Goal: Information Seeking & Learning: Compare options

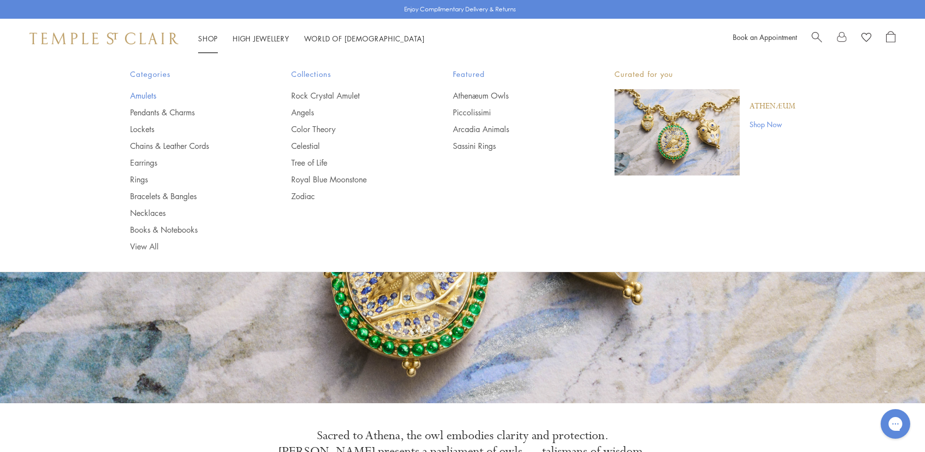
click at [136, 97] on link "Amulets" at bounding box center [191, 95] width 122 height 11
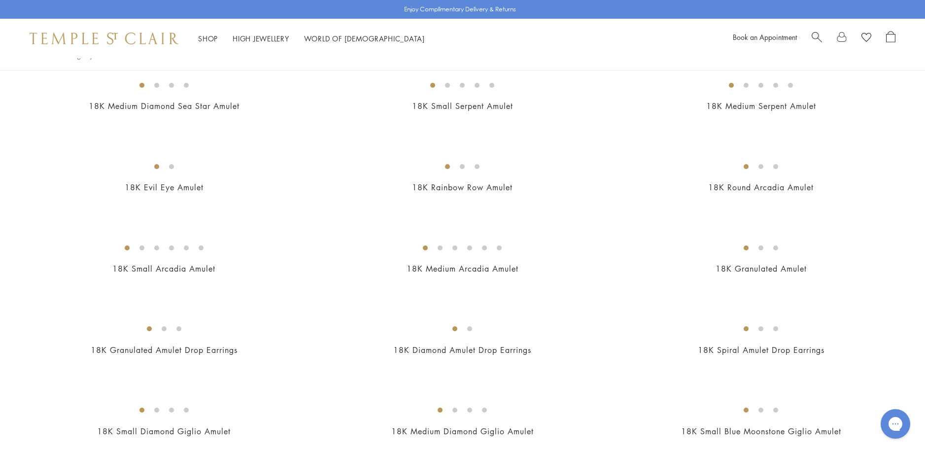
scroll to position [1578, 0]
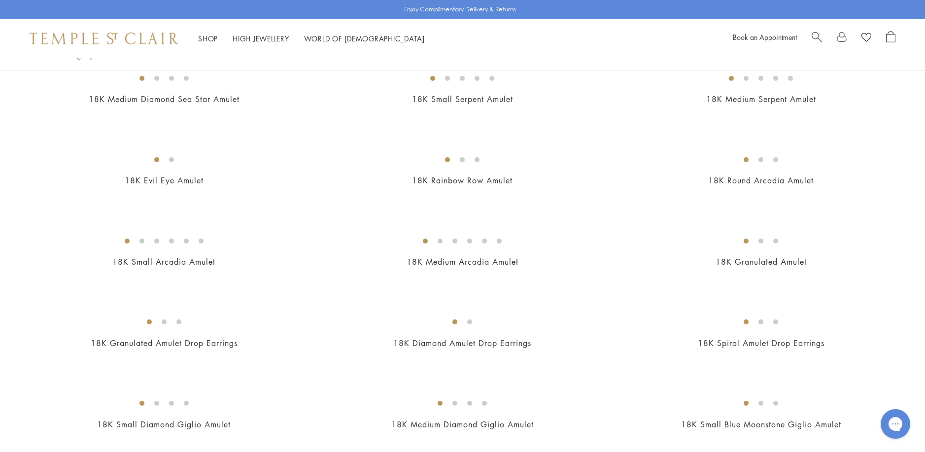
click at [0, 0] on img at bounding box center [0, 0] width 0 height 0
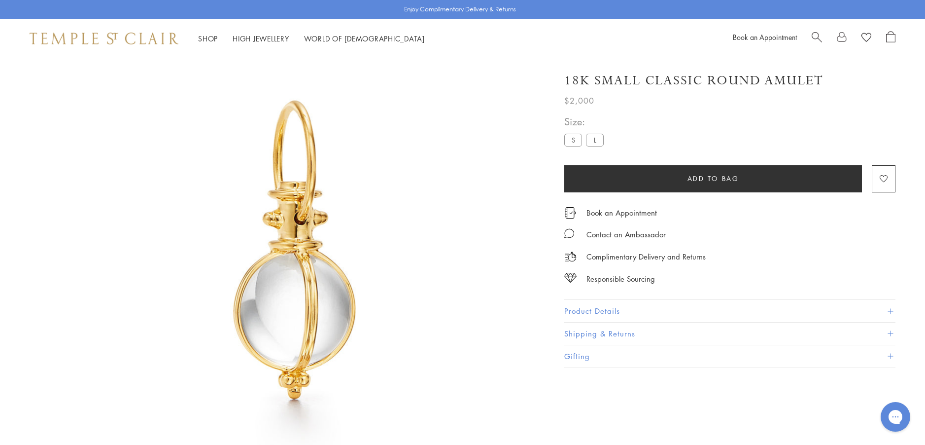
scroll to position [58, 0]
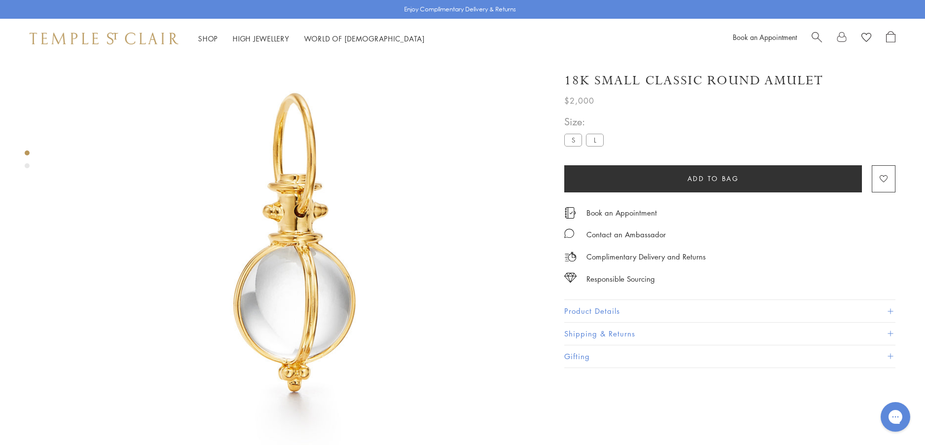
click at [585, 311] on button "Product Details" at bounding box center [729, 311] width 331 height 22
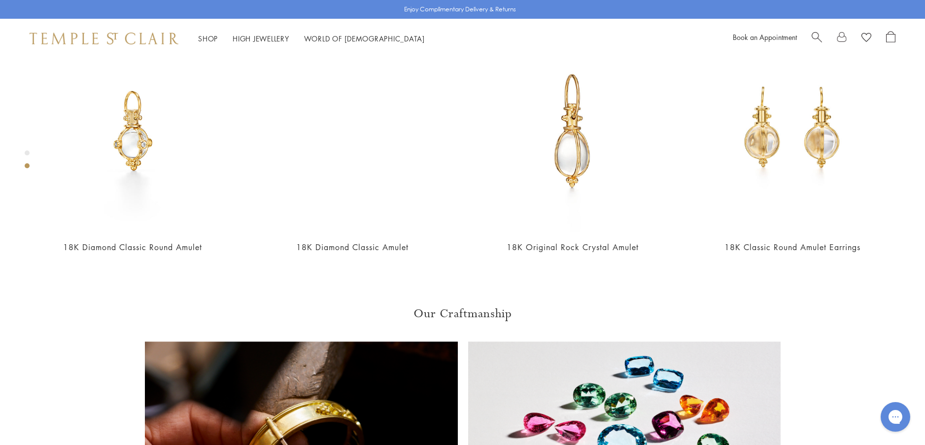
scroll to position [600, 0]
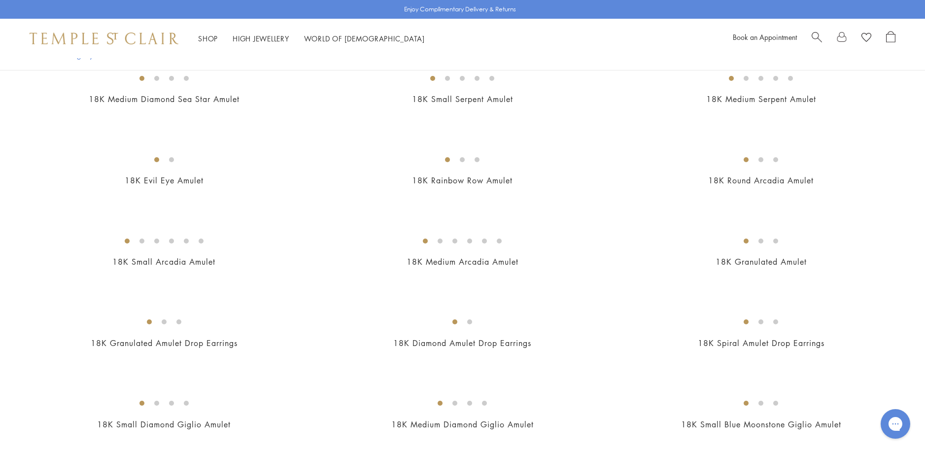
click at [0, 0] on img at bounding box center [0, 0] width 0 height 0
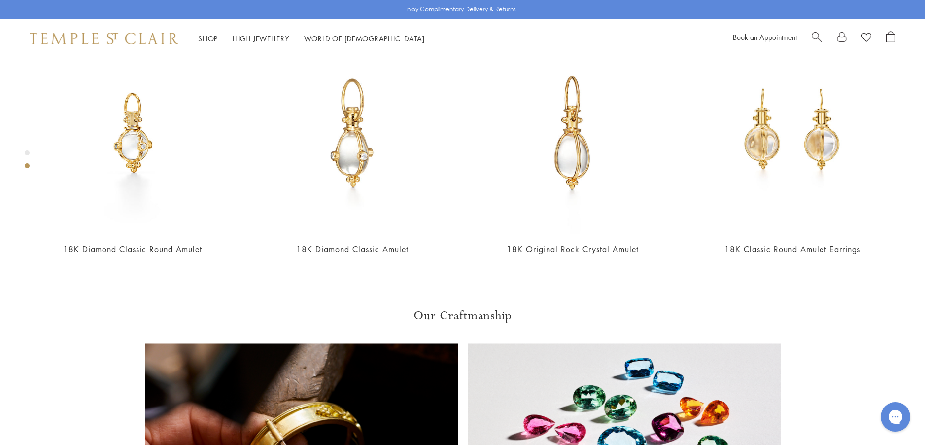
scroll to position [600, 0]
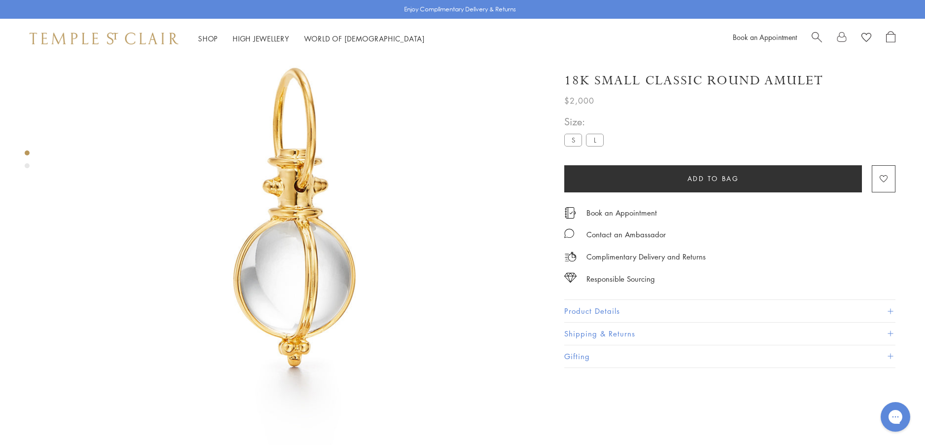
scroll to position [58, 0]
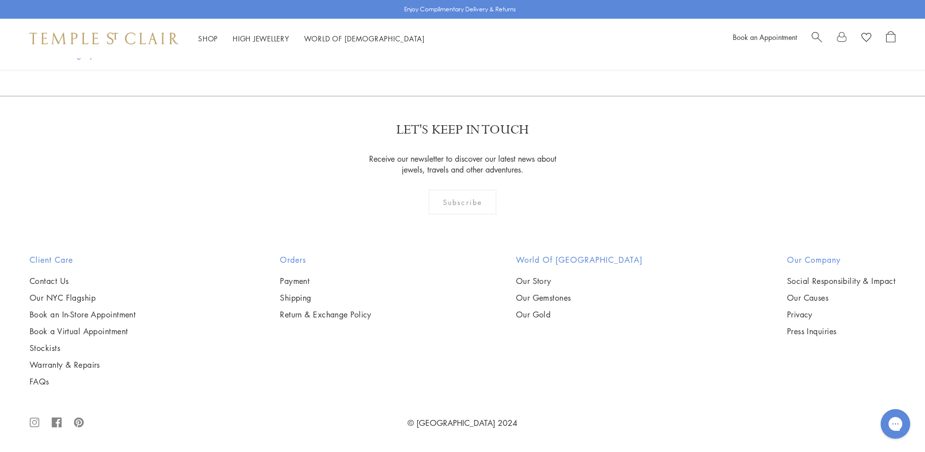
scroll to position [2514, 0]
click at [0, 0] on img at bounding box center [0, 0] width 0 height 0
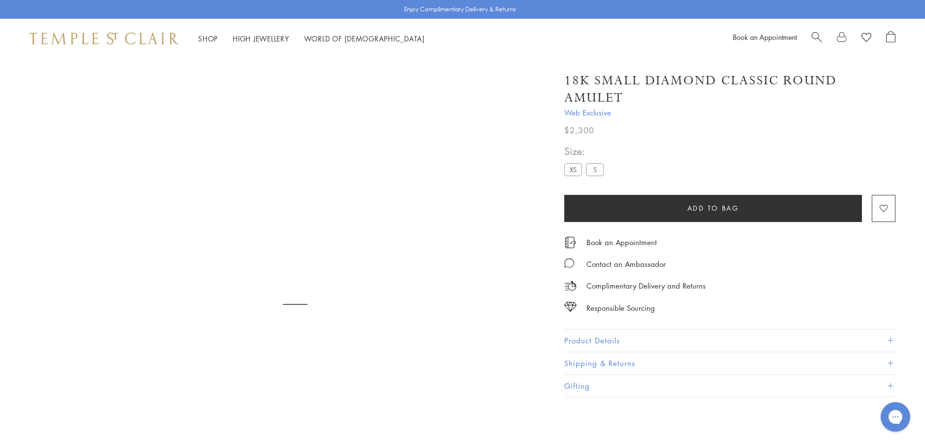
scroll to position [58, 0]
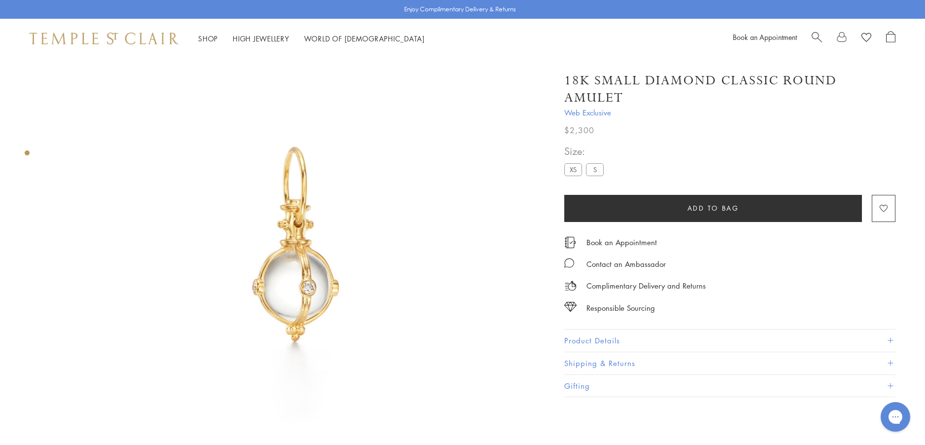
click at [586, 339] on button "Product Details" at bounding box center [729, 340] width 331 height 22
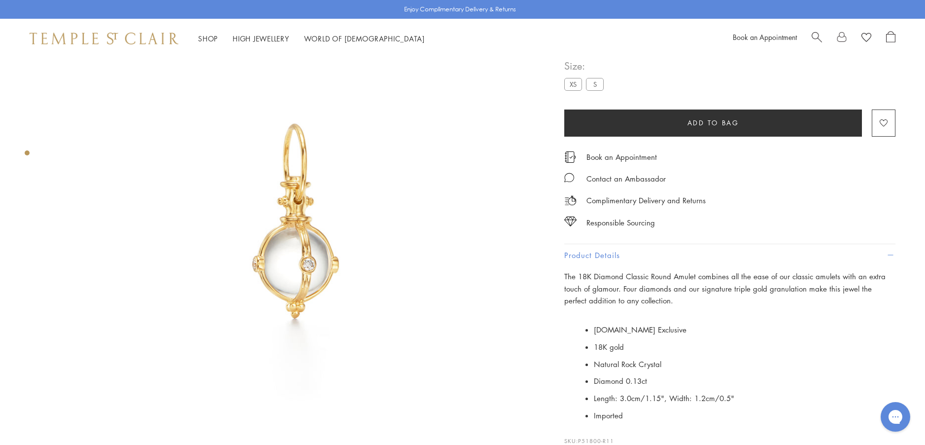
scroll to position [107, 0]
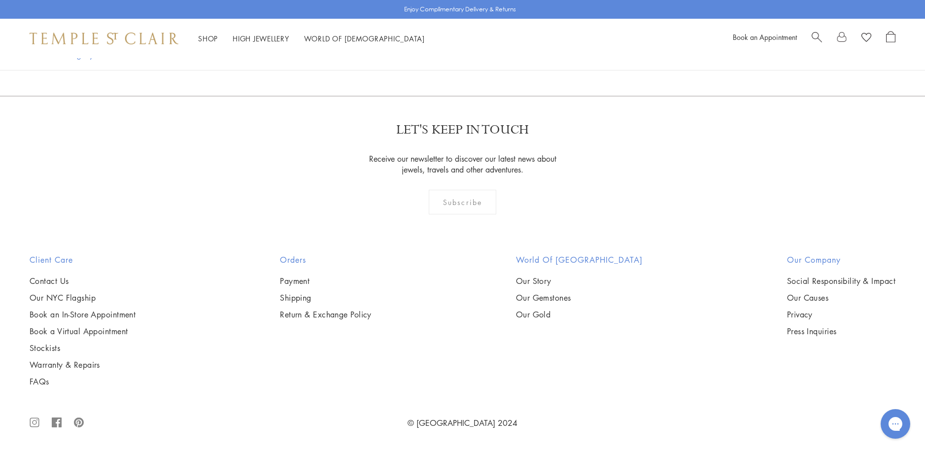
scroll to position [2859, 0]
click at [0, 0] on img at bounding box center [0, 0] width 0 height 0
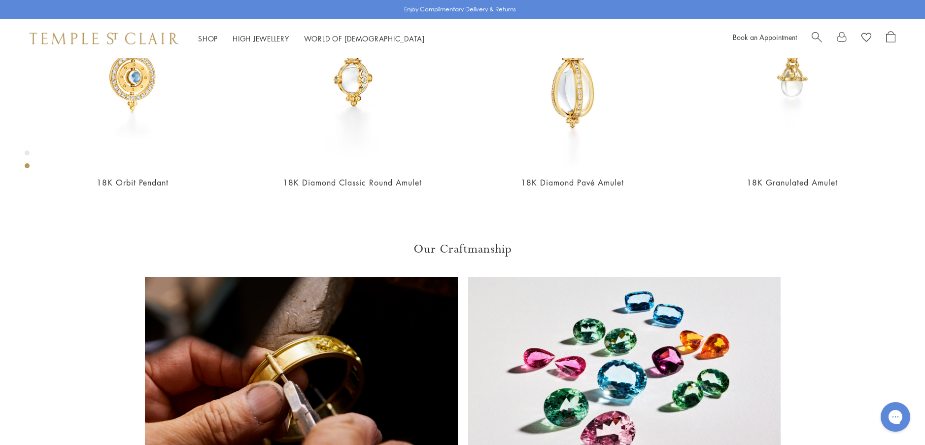
scroll to position [650, 0]
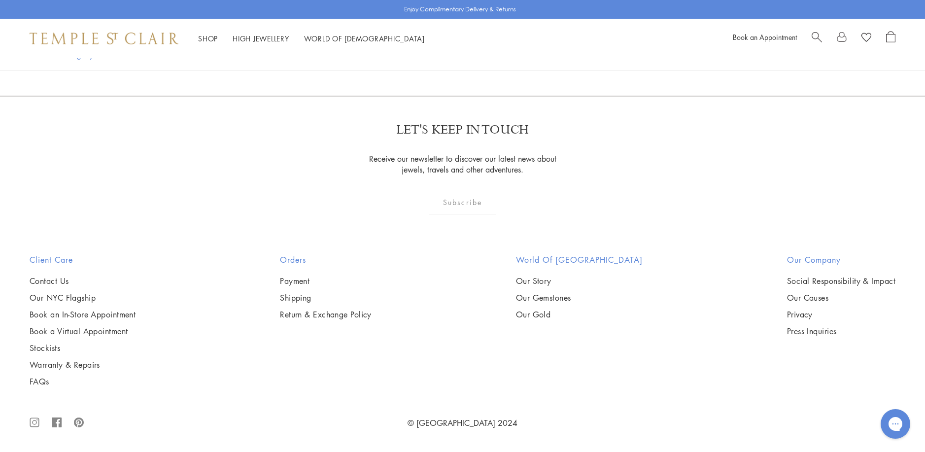
scroll to position [2120, 0]
click at [0, 0] on img at bounding box center [0, 0] width 0 height 0
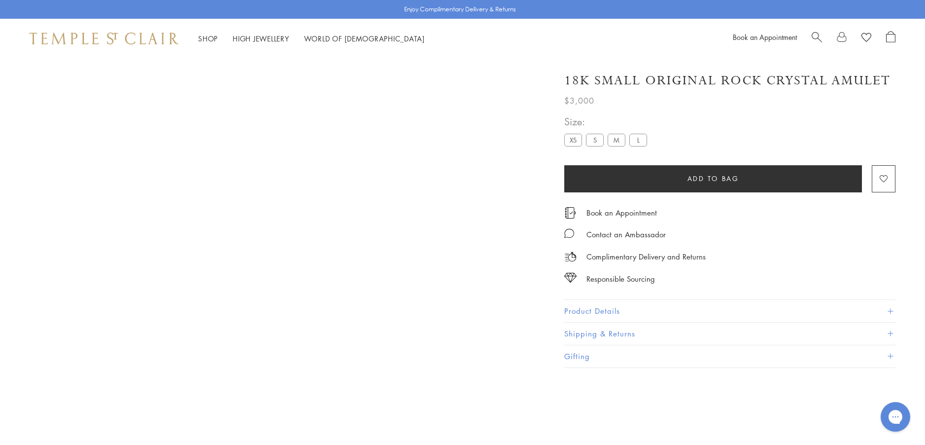
scroll to position [58, 0]
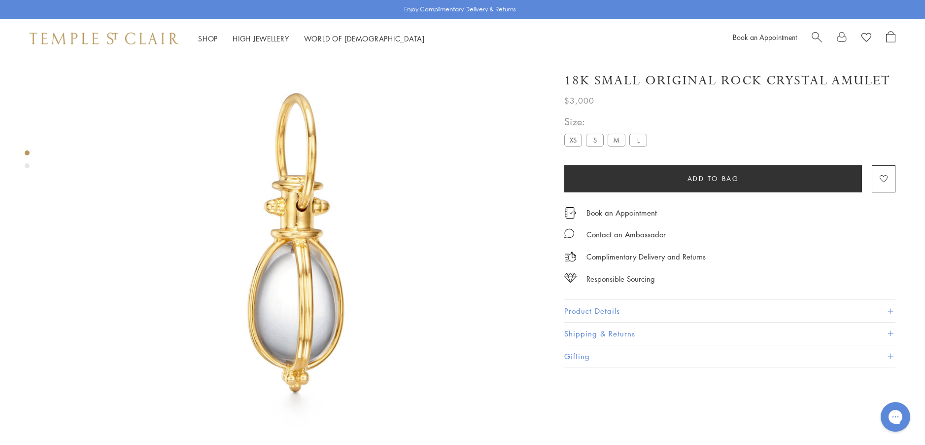
click at [587, 307] on button "Product Details" at bounding box center [729, 311] width 331 height 22
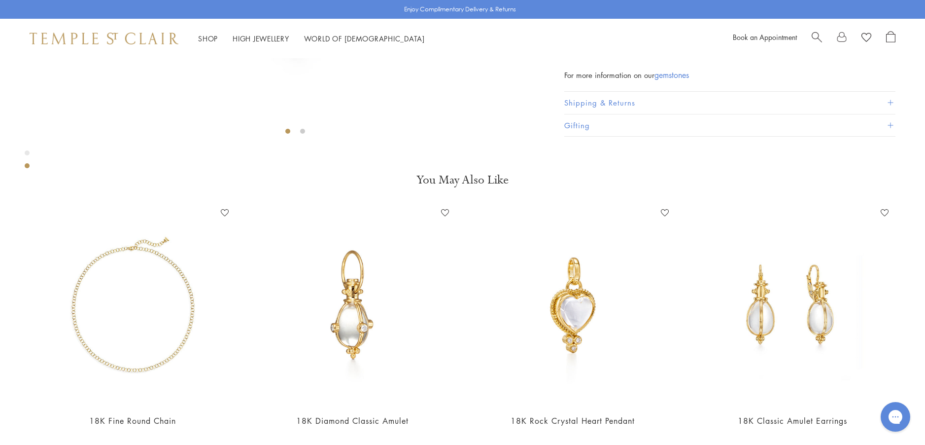
scroll to position [403, 0]
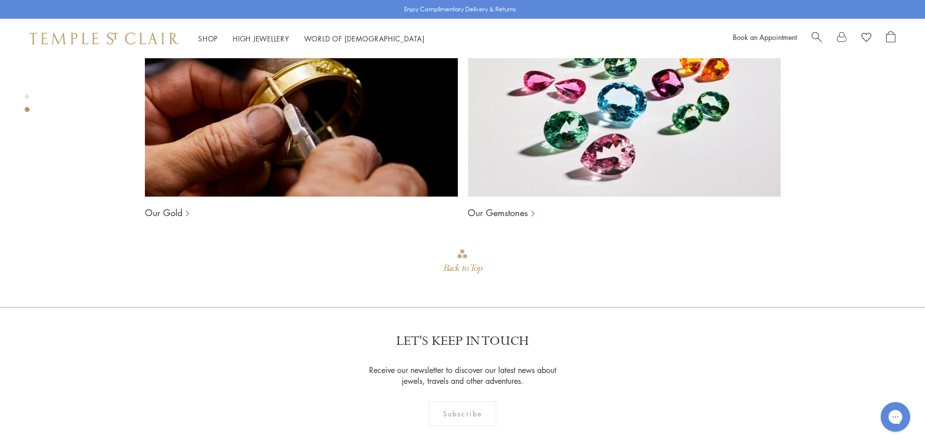
scroll to position [946, 0]
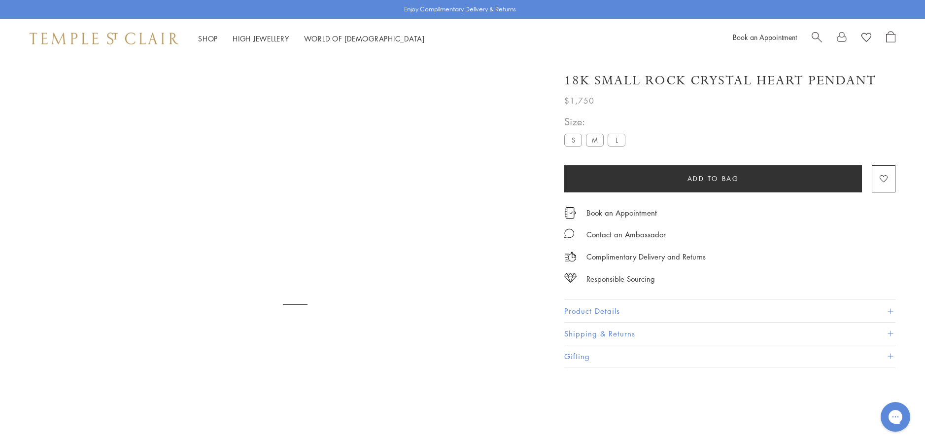
scroll to position [58, 0]
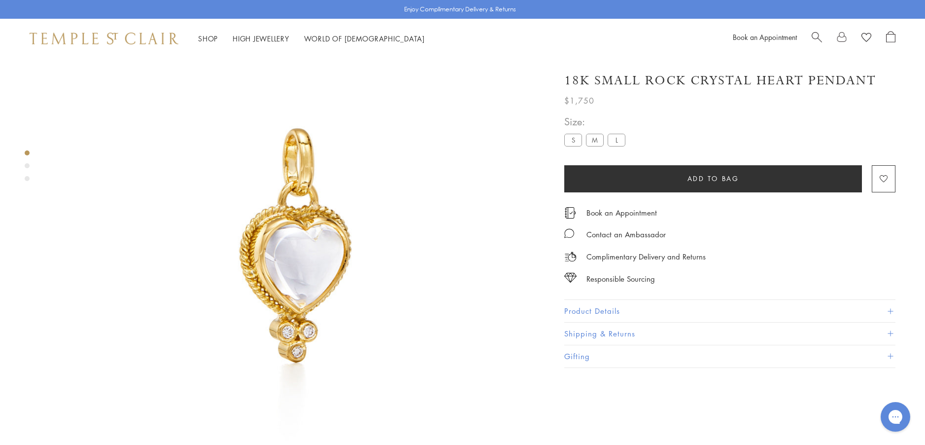
click at [583, 307] on button "Product Details" at bounding box center [729, 311] width 331 height 22
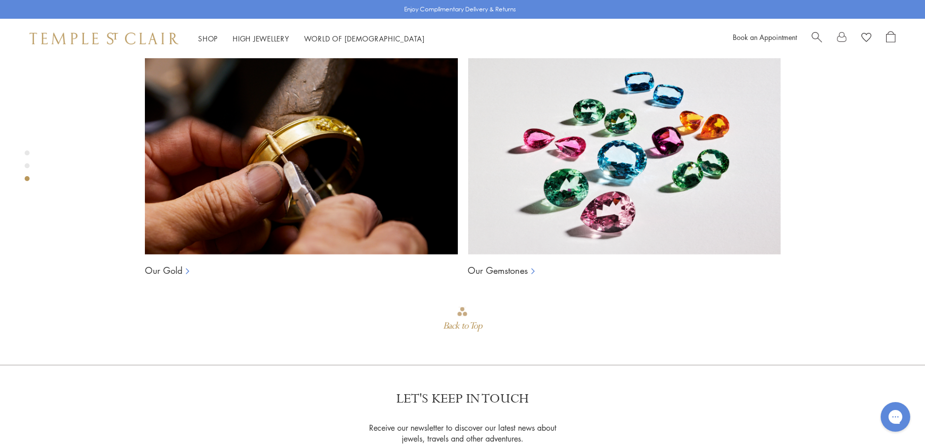
scroll to position [847, 0]
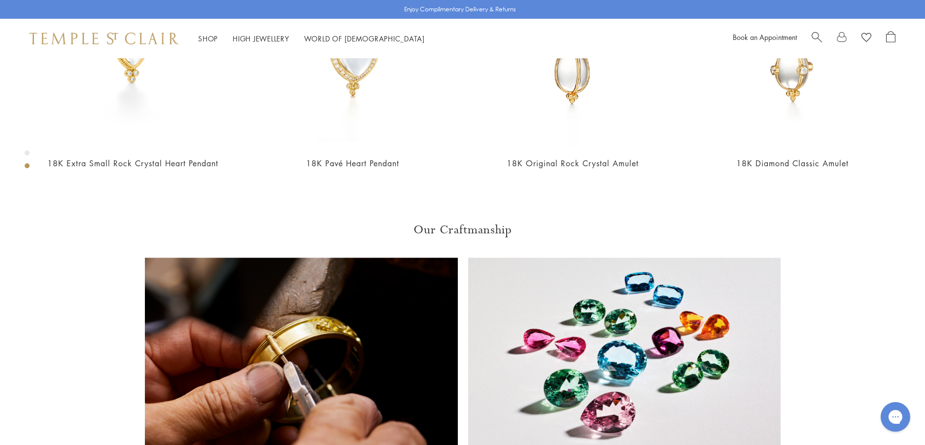
scroll to position [650, 0]
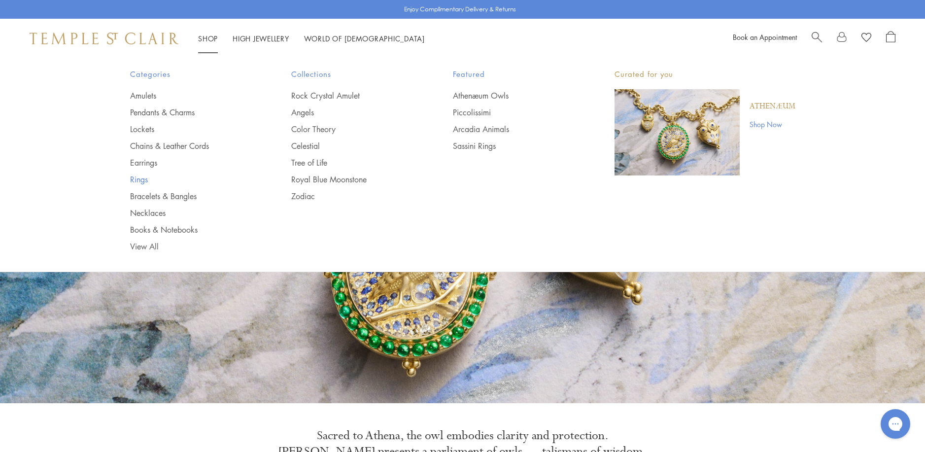
click at [139, 182] on link "Rings" at bounding box center [191, 179] width 122 height 11
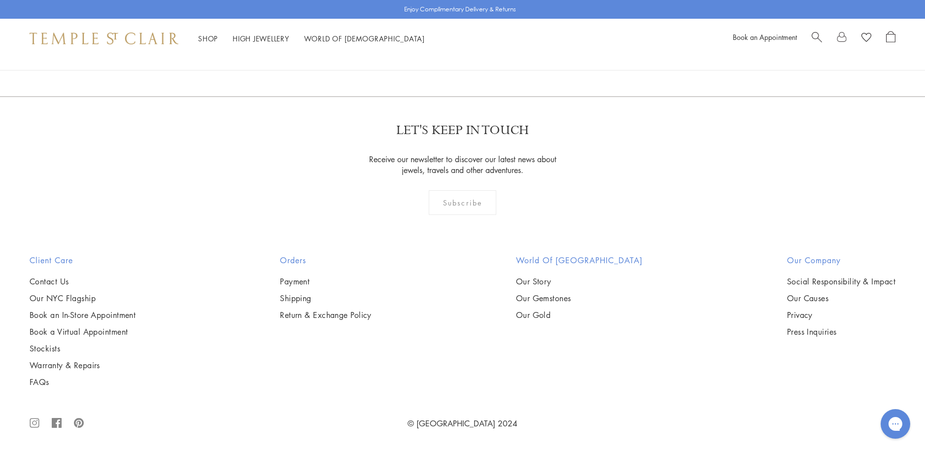
scroll to position [1725, 0]
click at [0, 0] on img at bounding box center [0, 0] width 0 height 0
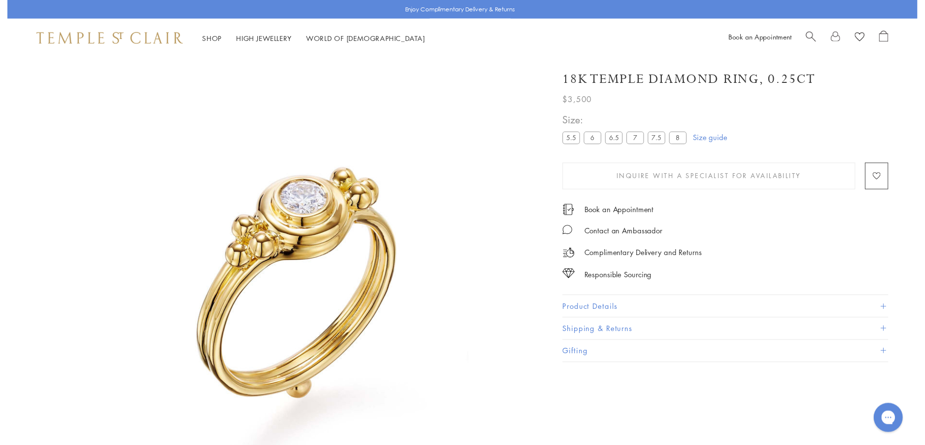
scroll to position [58, 0]
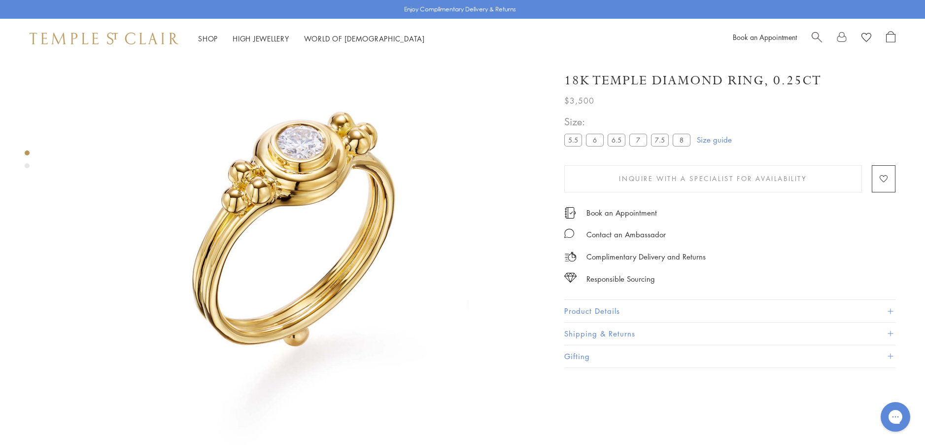
click at [578, 310] on button "Product Details" at bounding box center [729, 311] width 331 height 22
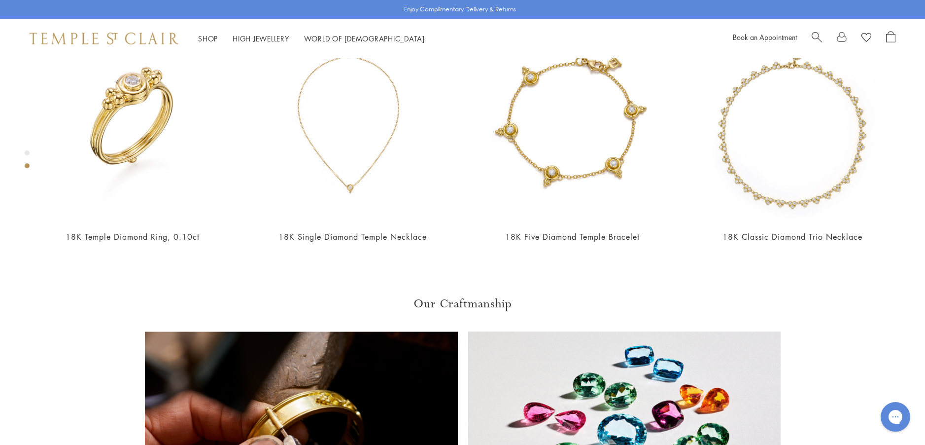
scroll to position [600, 0]
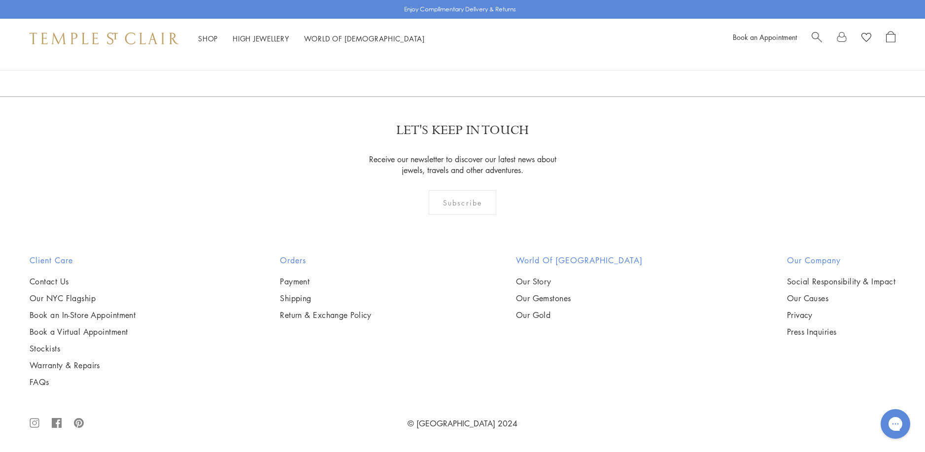
scroll to position [1528, 0]
click at [0, 0] on img at bounding box center [0, 0] width 0 height 0
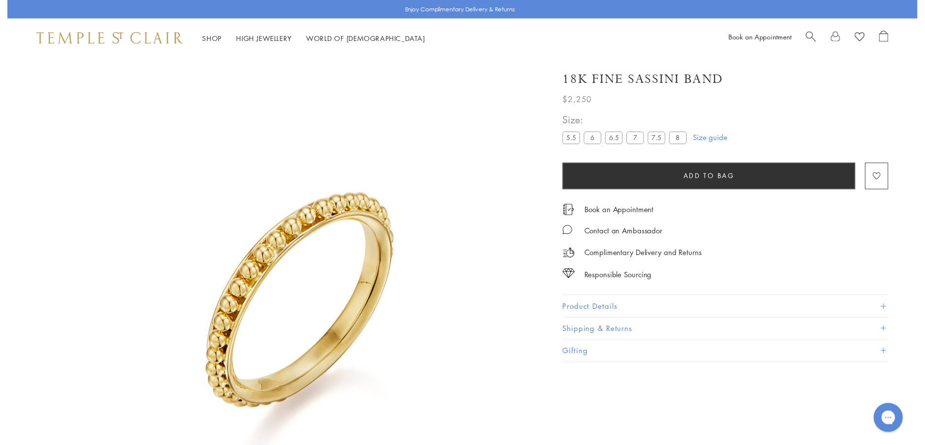
scroll to position [58, 0]
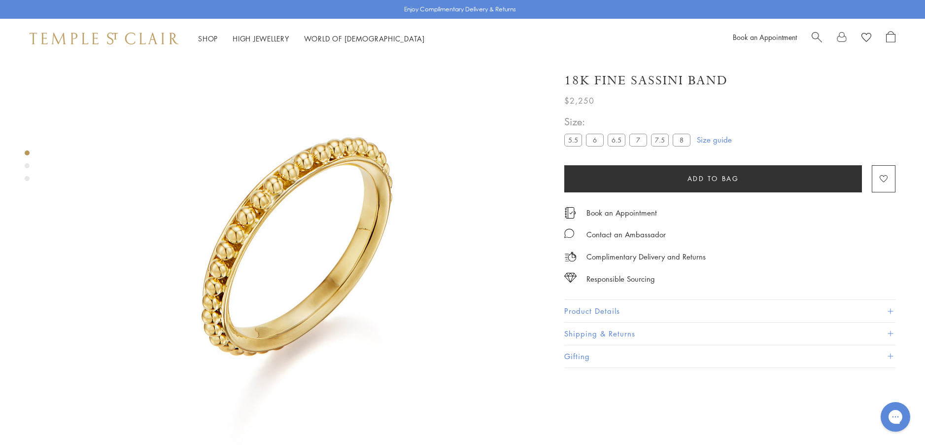
click at [575, 312] on button "Product Details" at bounding box center [729, 311] width 331 height 22
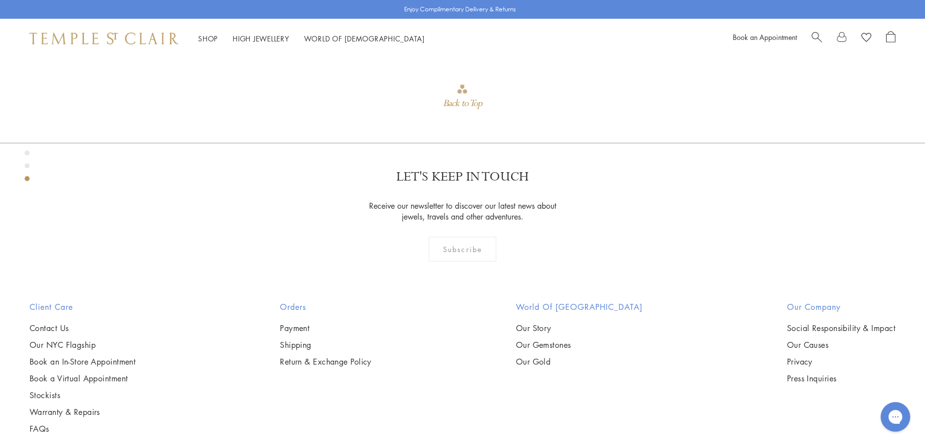
scroll to position [1093, 0]
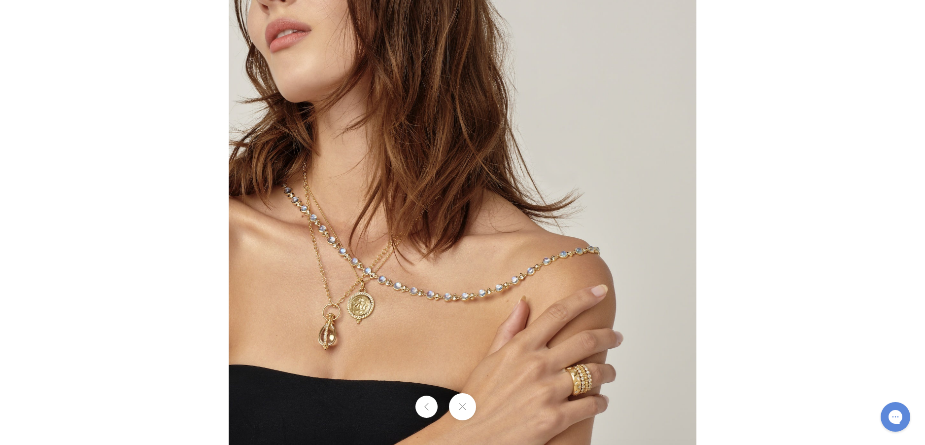
click at [560, 372] on img at bounding box center [463, 222] width 468 height 471
